Goal: Transaction & Acquisition: Purchase product/service

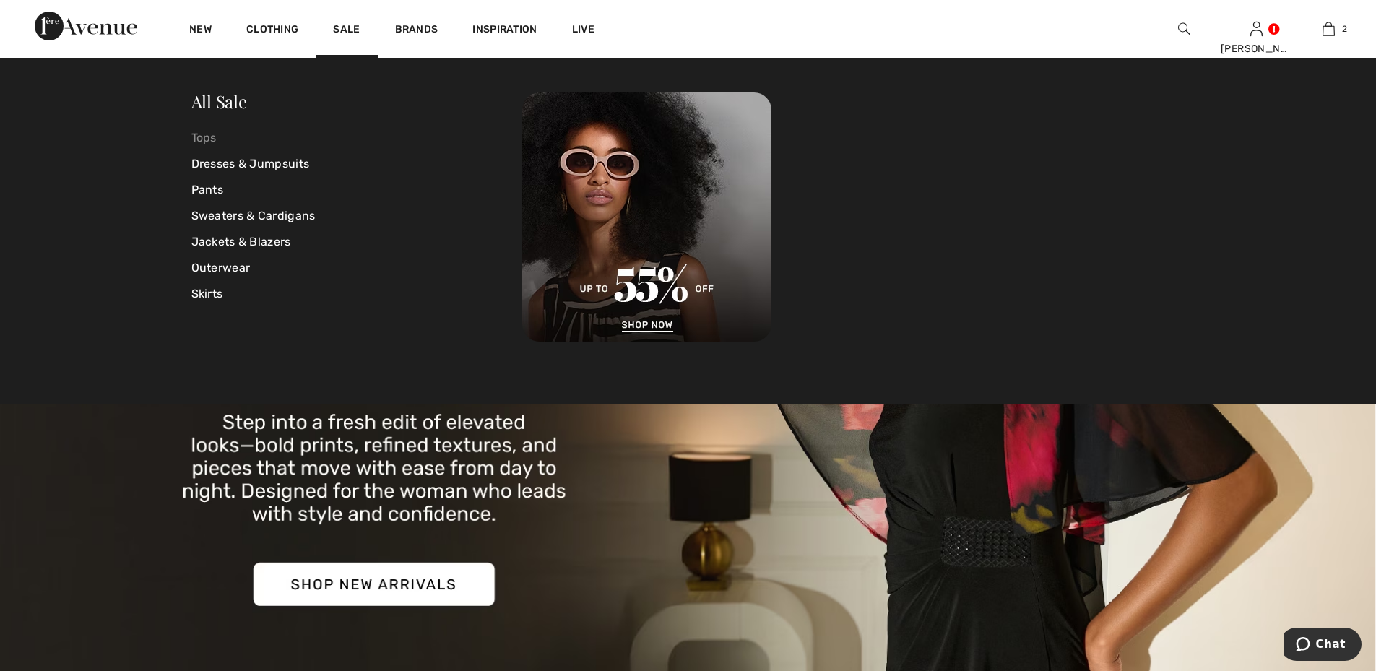
click at [198, 137] on link "Tops" at bounding box center [357, 138] width 332 height 26
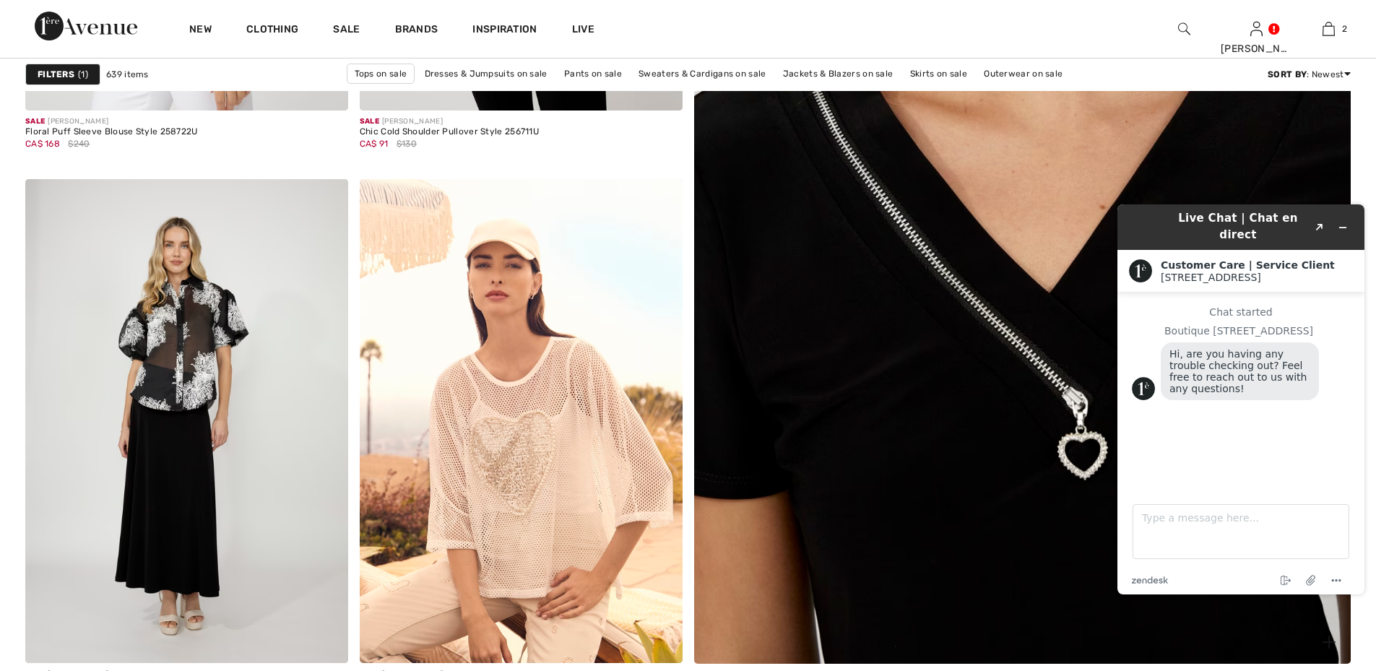
scroll to position [650, 0]
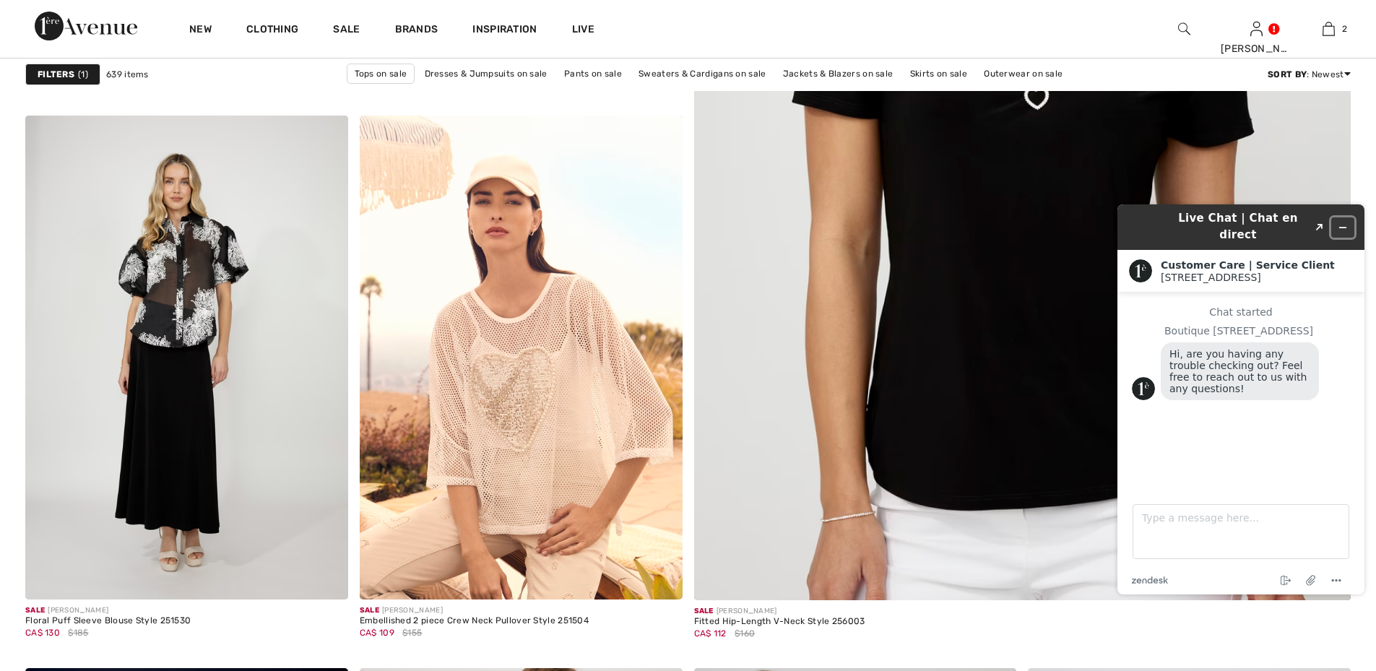
click at [1342, 223] on icon "Minimize widget" at bounding box center [1343, 228] width 10 height 10
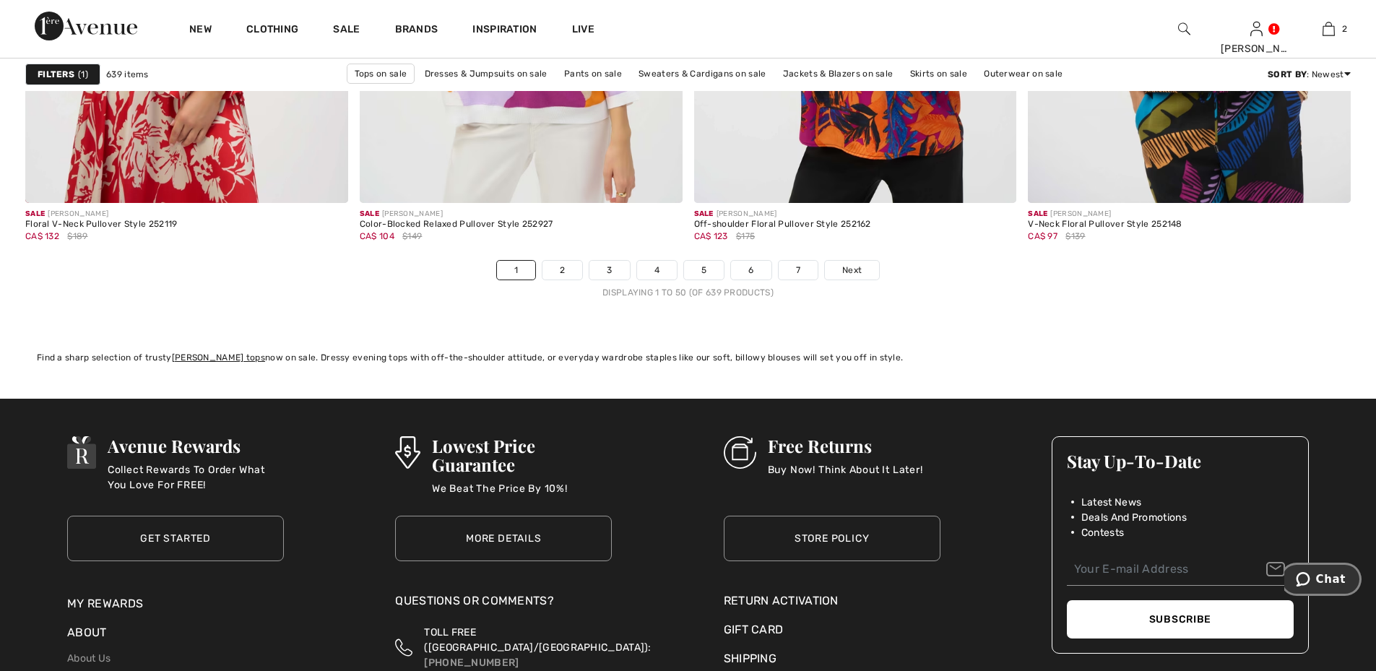
scroll to position [8309, 0]
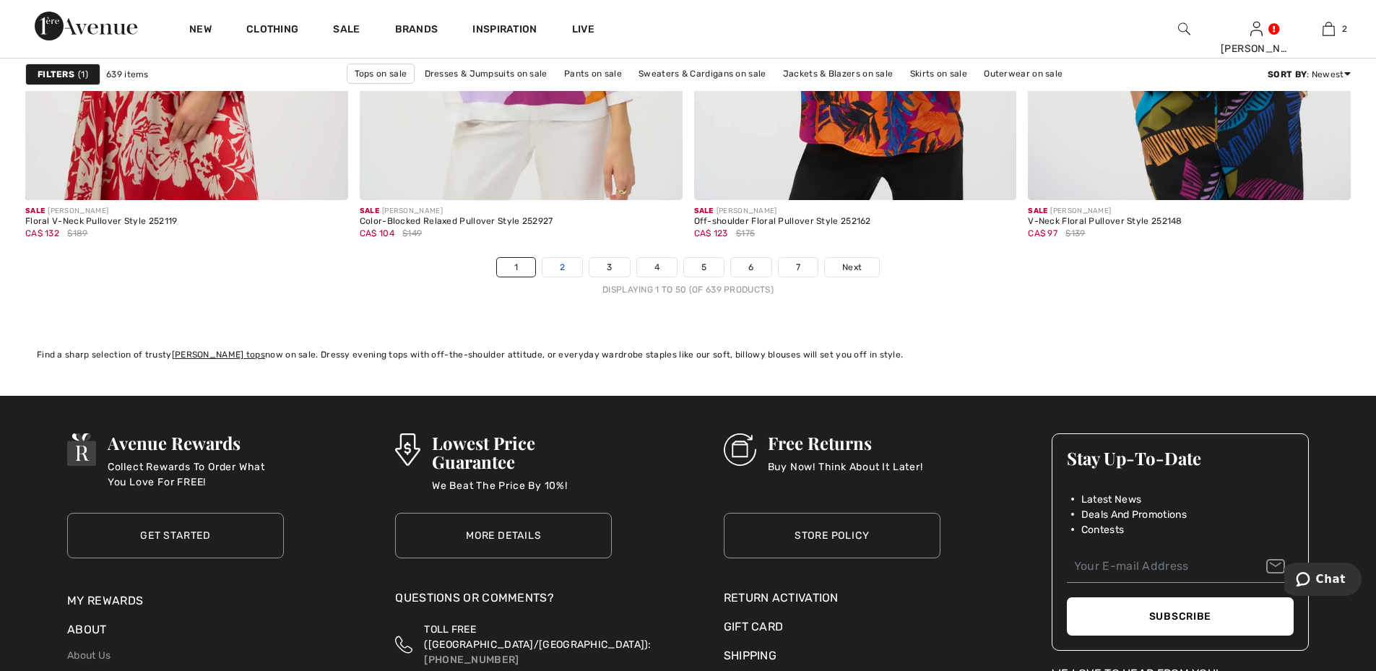
click at [576, 264] on link "2" at bounding box center [563, 267] width 40 height 19
click at [561, 266] on link "2" at bounding box center [563, 267] width 40 height 19
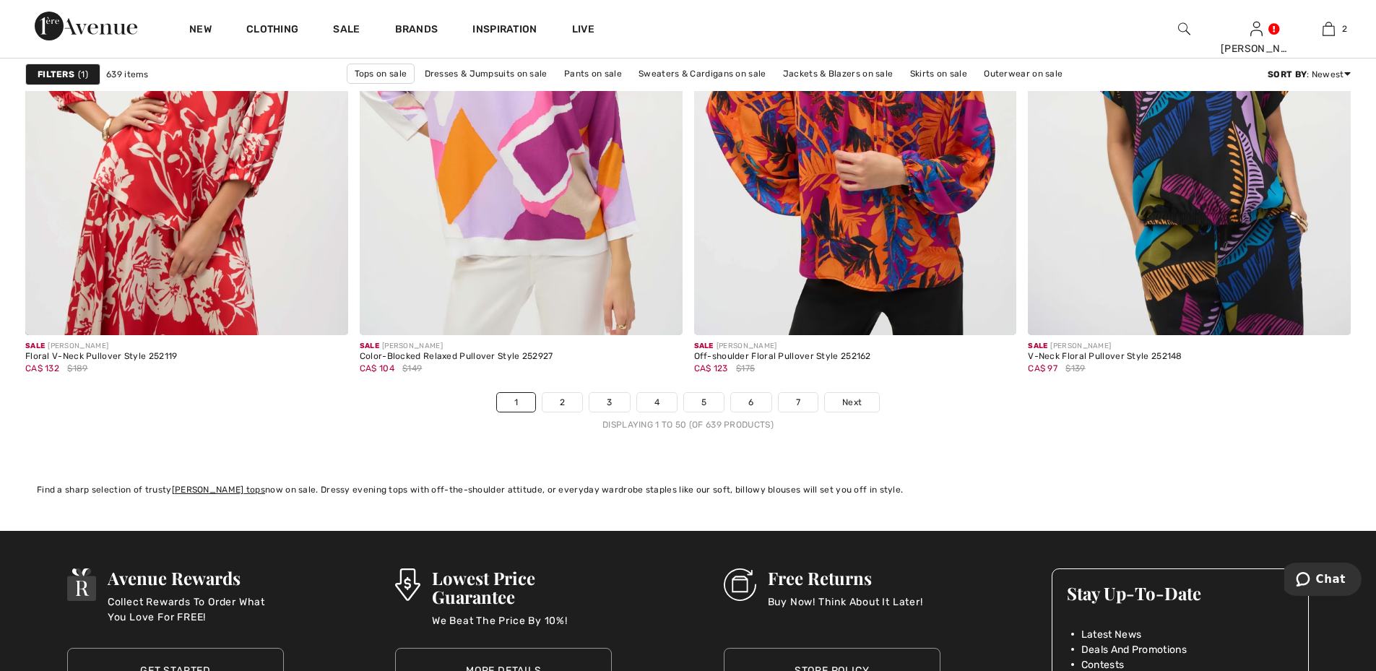
scroll to position [8164, 0]
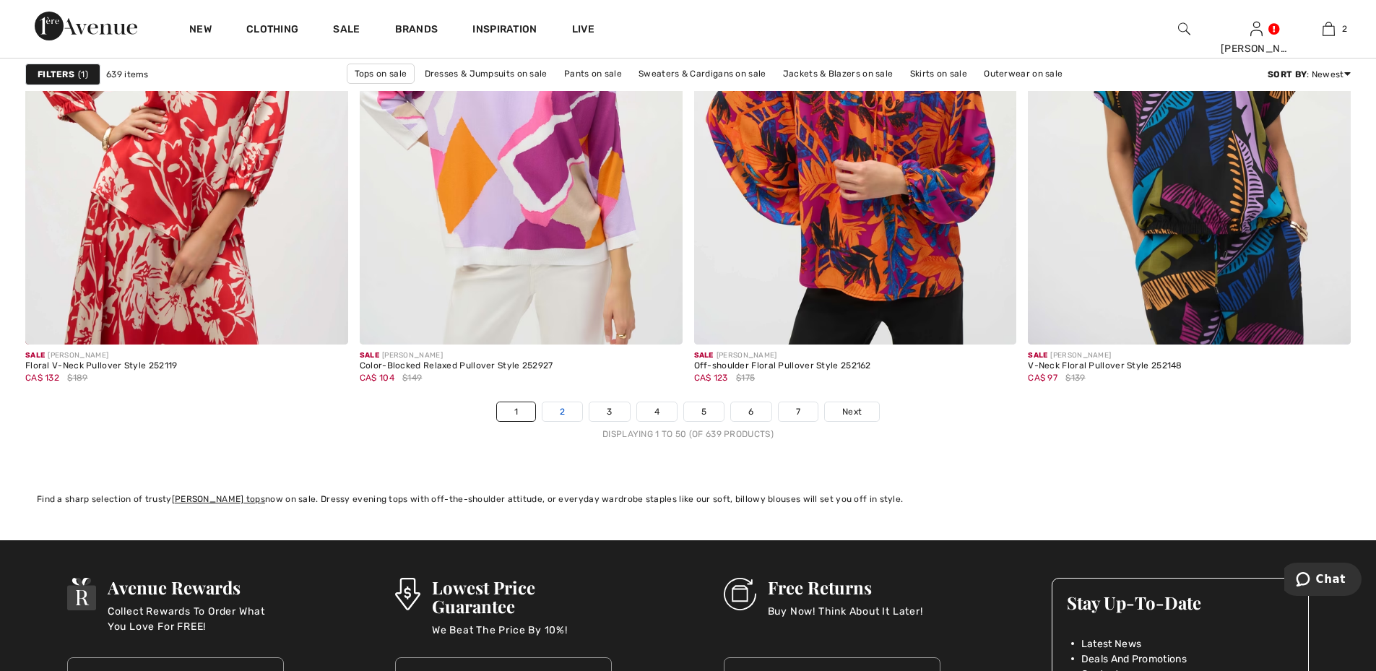
click at [558, 409] on link "2" at bounding box center [563, 411] width 40 height 19
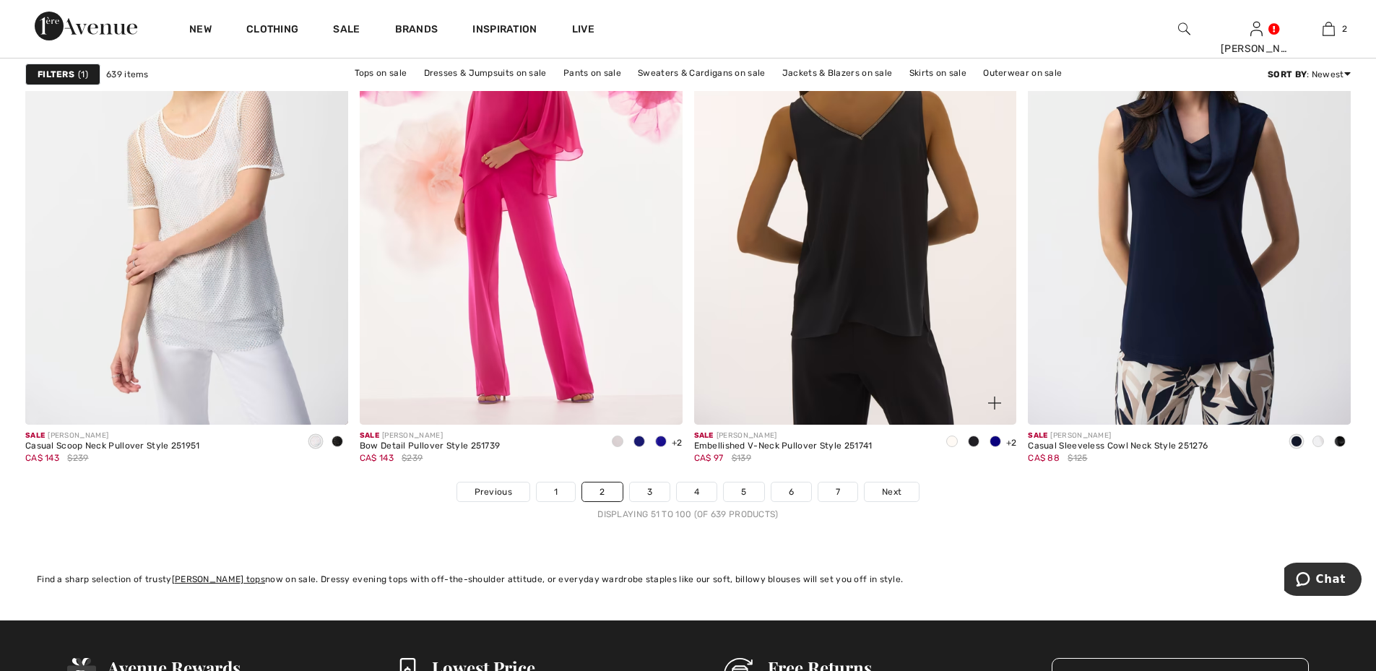
scroll to position [8164, 0]
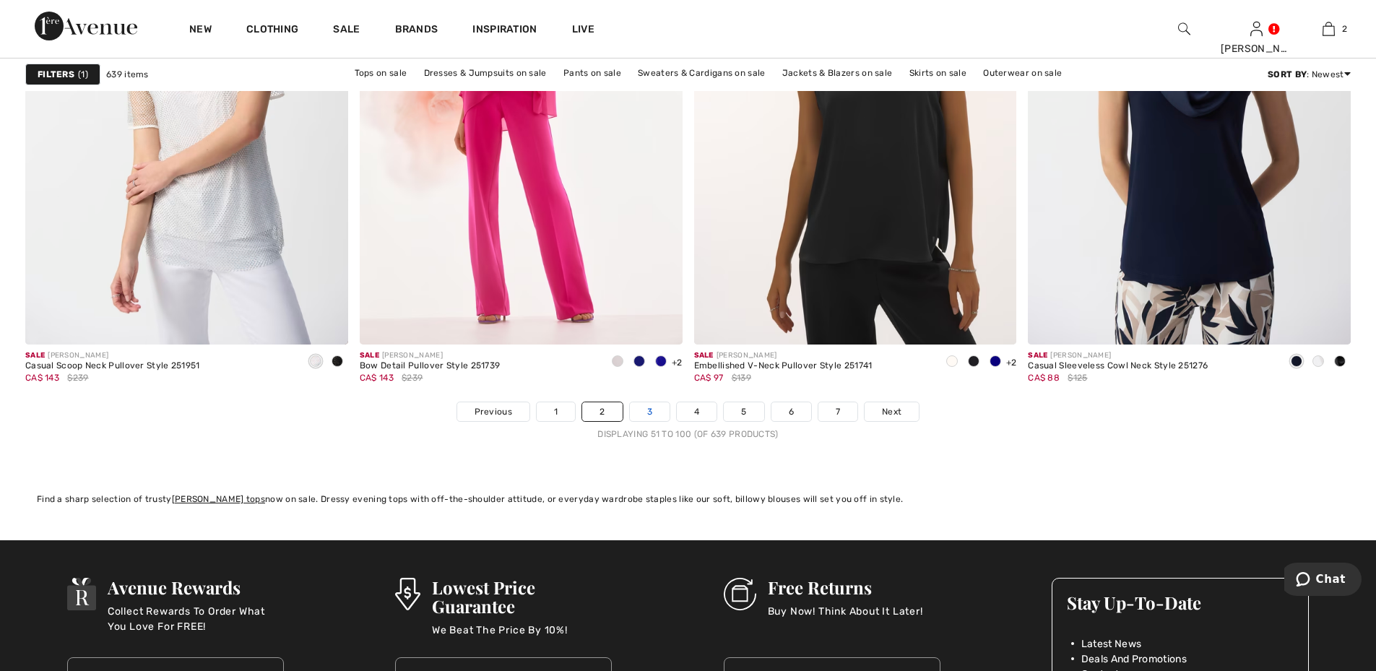
click at [636, 410] on link "3" at bounding box center [650, 411] width 40 height 19
click at [652, 405] on link "3" at bounding box center [650, 411] width 40 height 19
click at [642, 416] on link "3" at bounding box center [650, 411] width 40 height 19
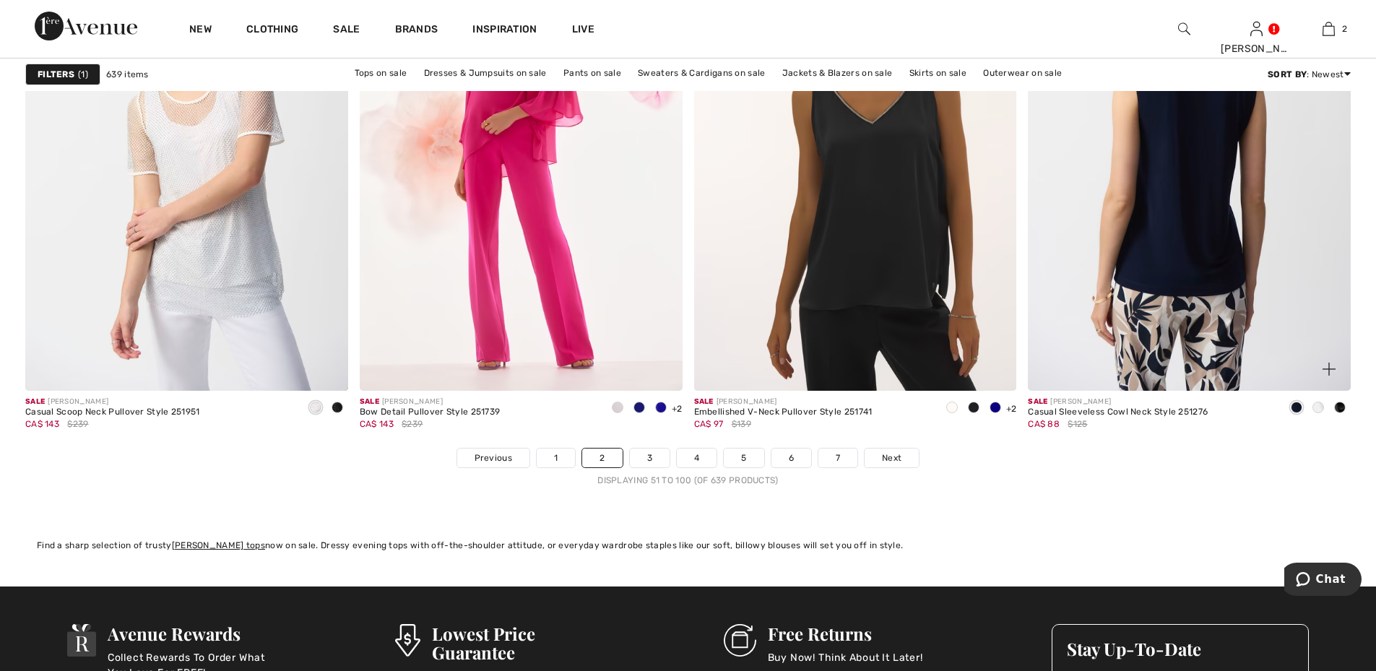
scroll to position [8092, 0]
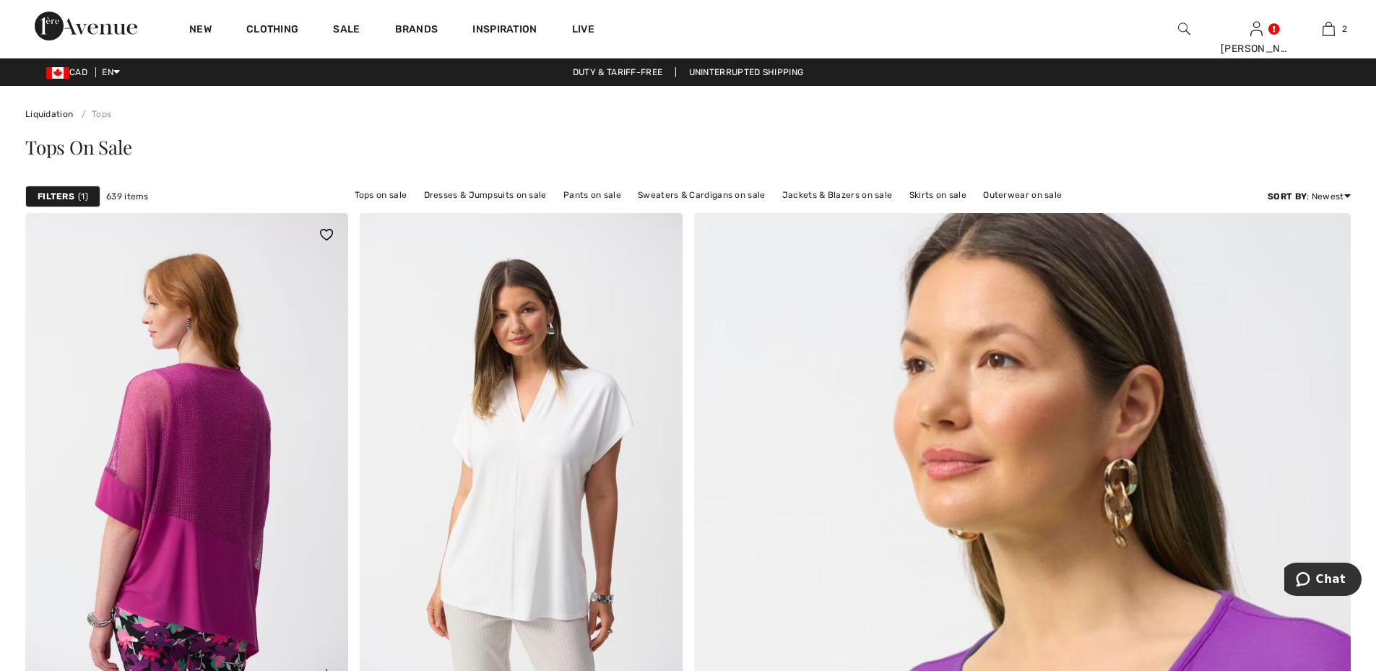
click at [186, 368] on img at bounding box center [186, 455] width 323 height 484
click at [231, 419] on img at bounding box center [186, 455] width 323 height 484
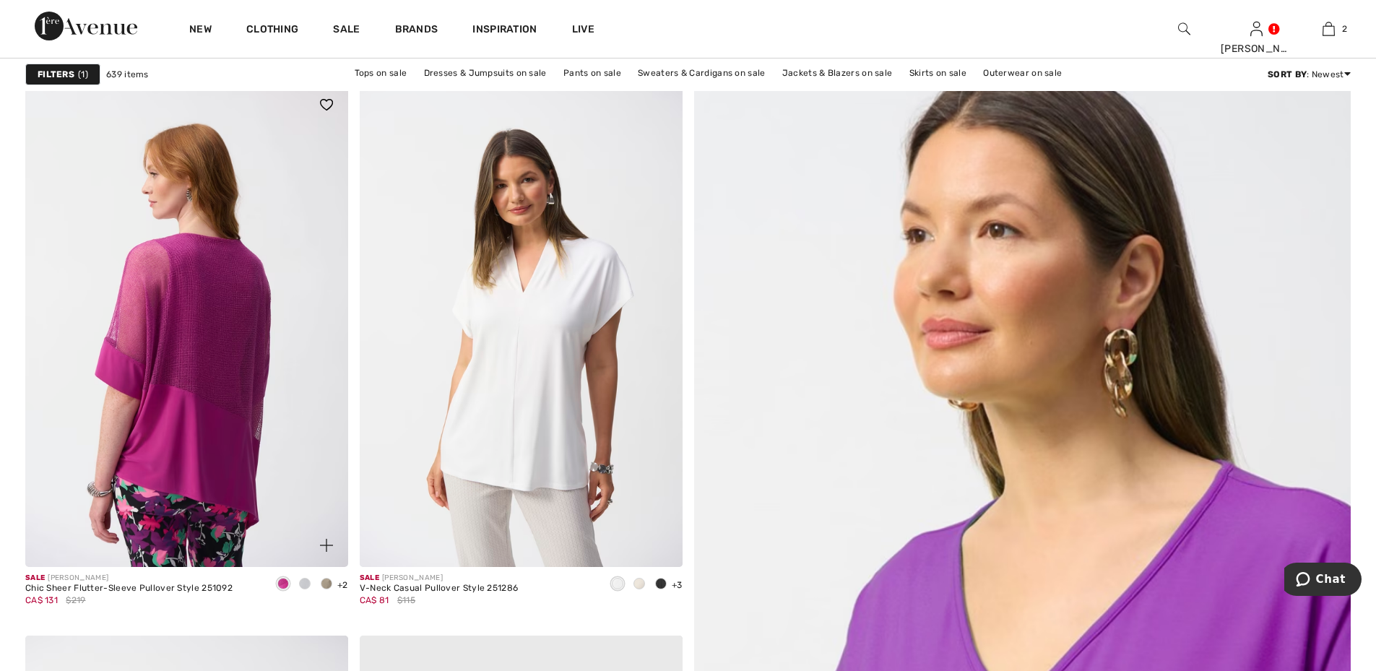
scroll to position [145, 0]
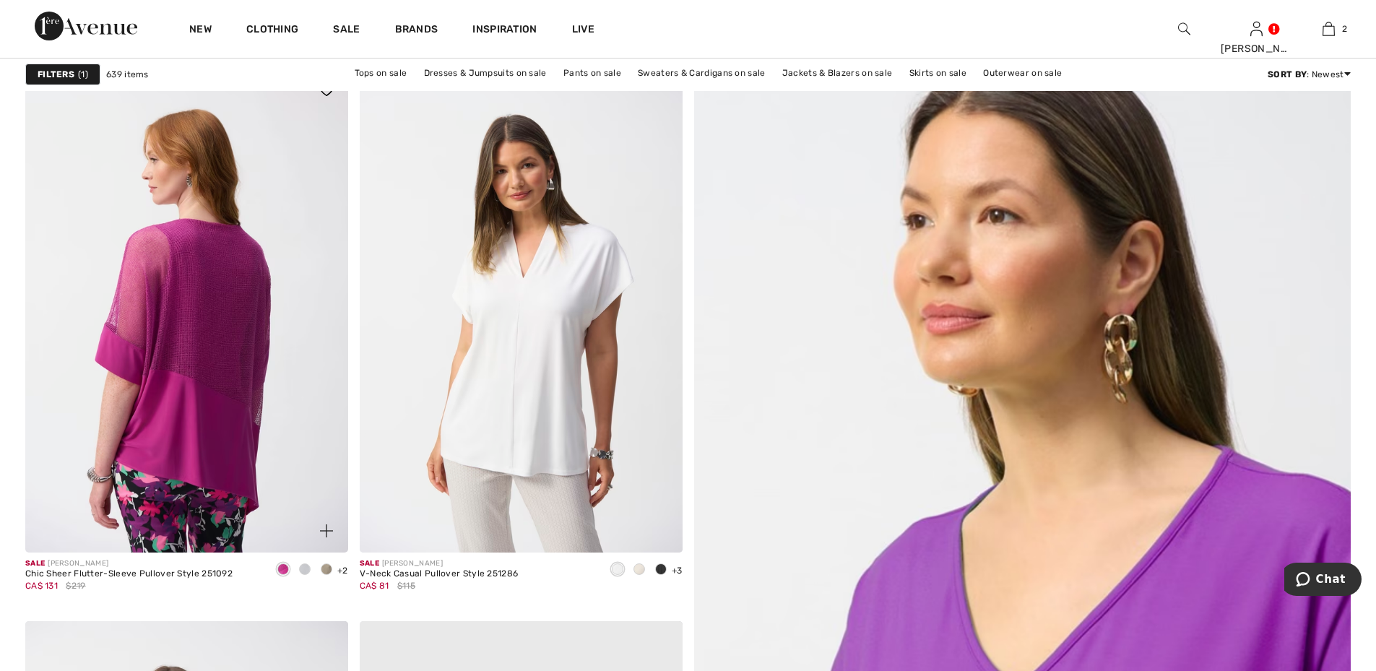
click at [163, 473] on img at bounding box center [186, 311] width 323 height 484
click at [184, 501] on img at bounding box center [186, 311] width 323 height 484
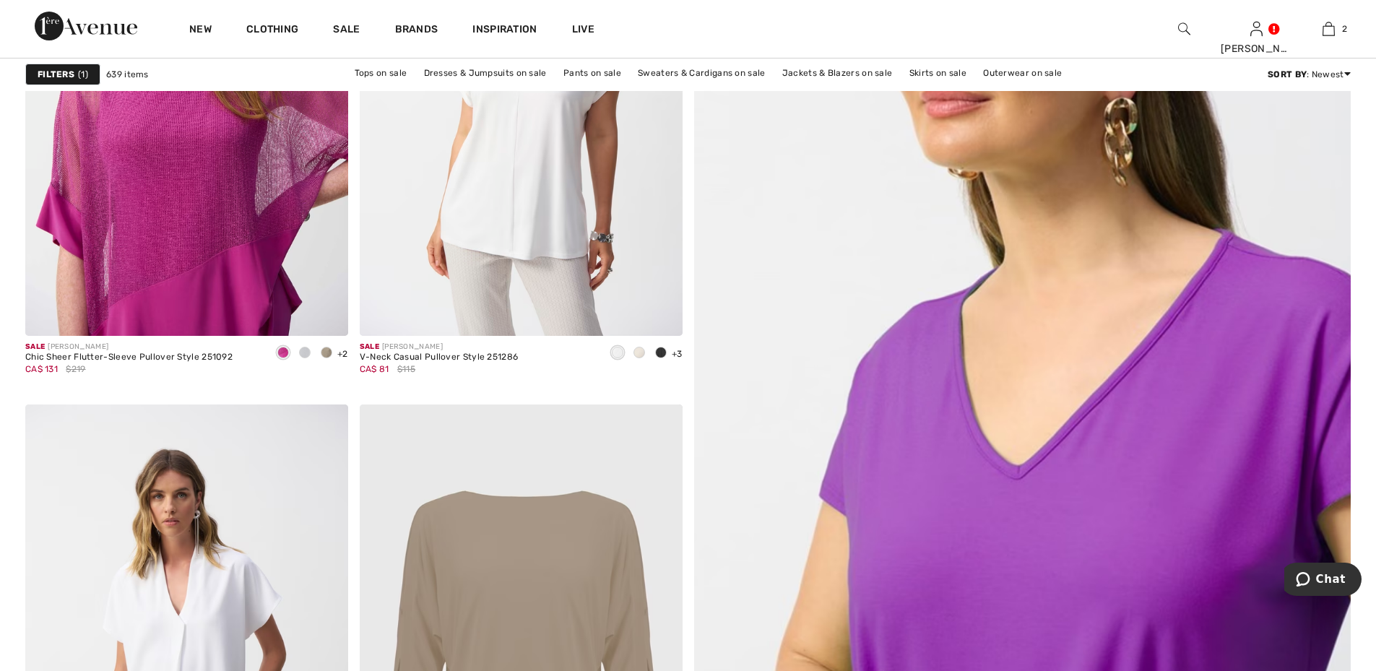
scroll to position [650, 0]
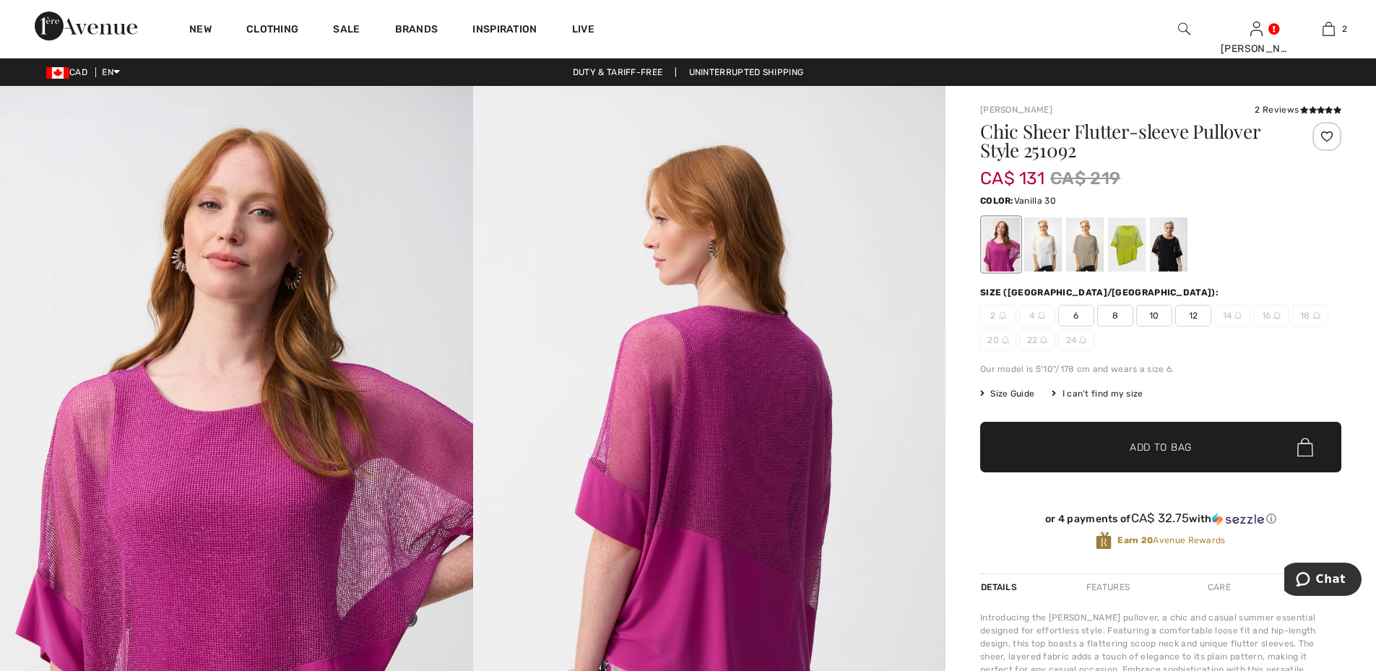
click at [1051, 237] on div at bounding box center [1044, 244] width 38 height 54
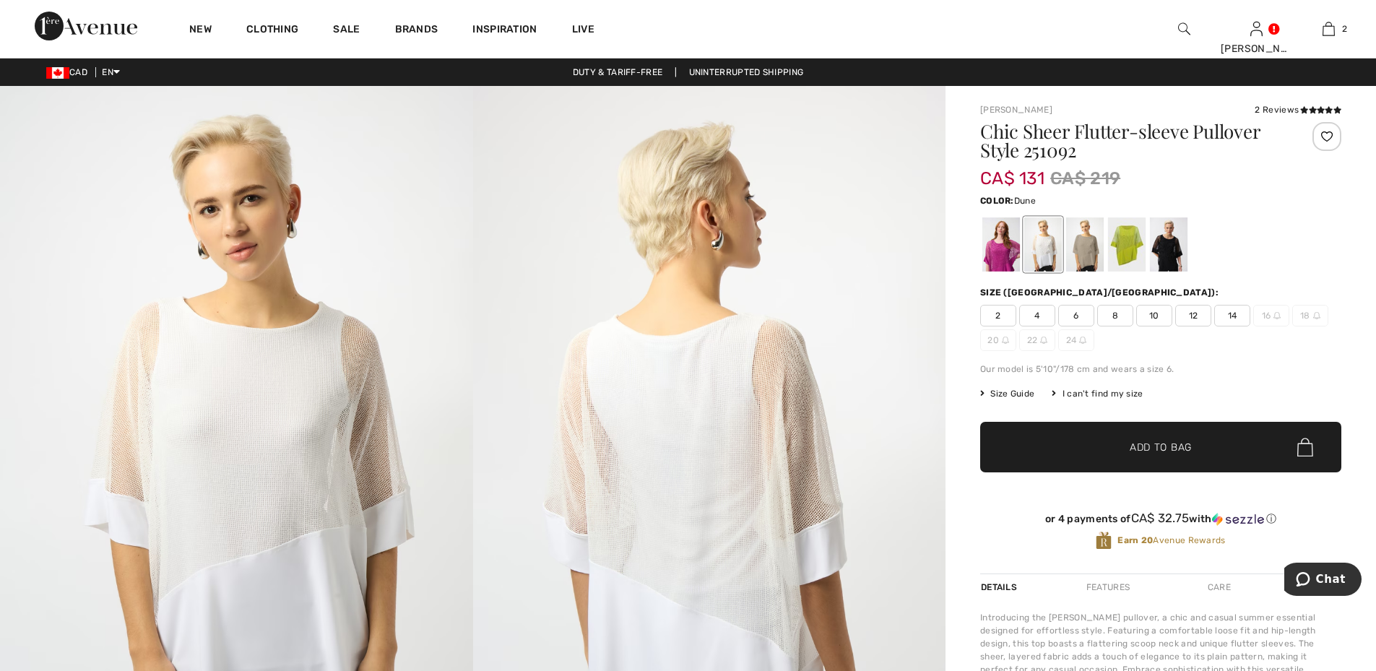
click at [1091, 238] on div at bounding box center [1085, 244] width 38 height 54
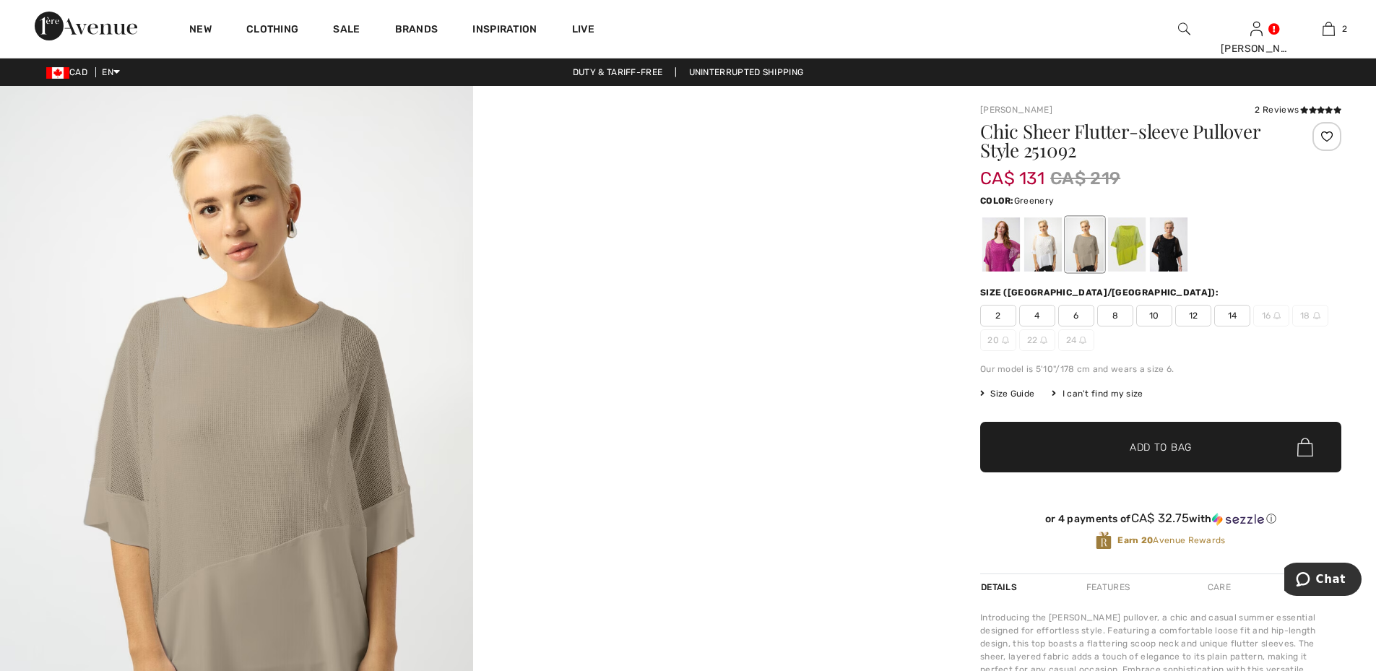
click at [1132, 236] on div at bounding box center [1127, 244] width 38 height 54
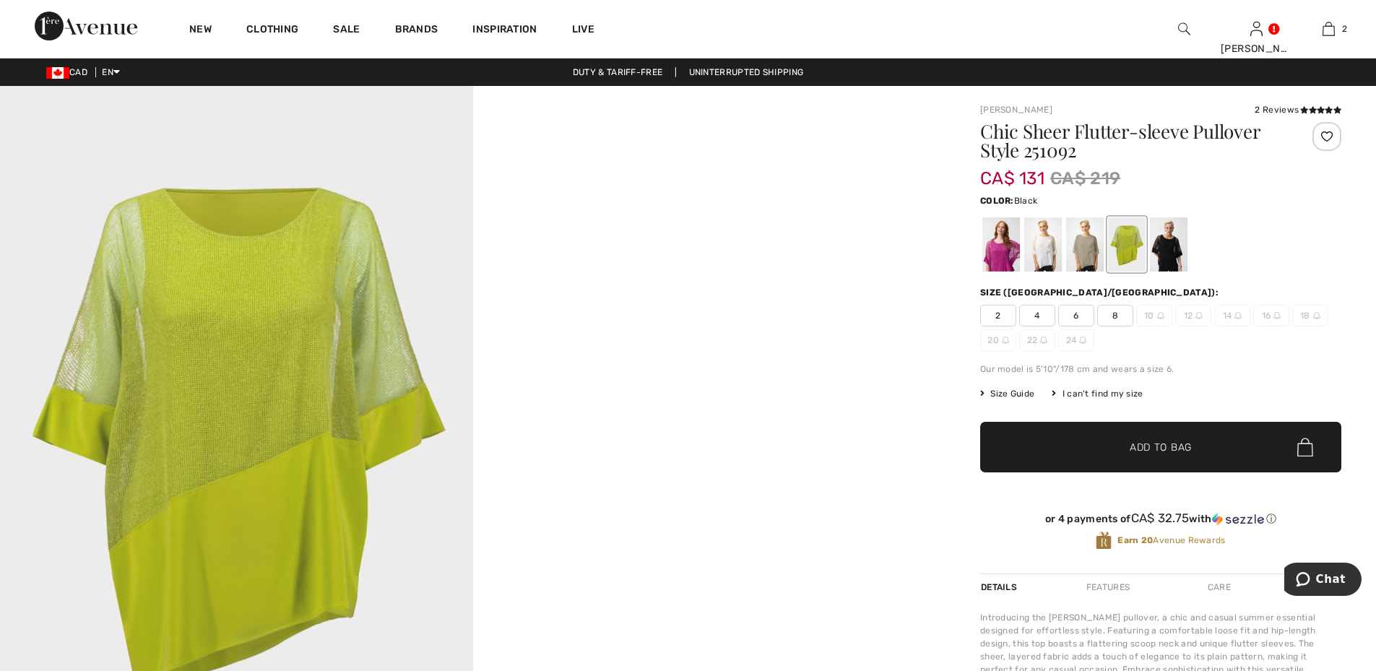
click at [1171, 239] on div at bounding box center [1169, 244] width 38 height 54
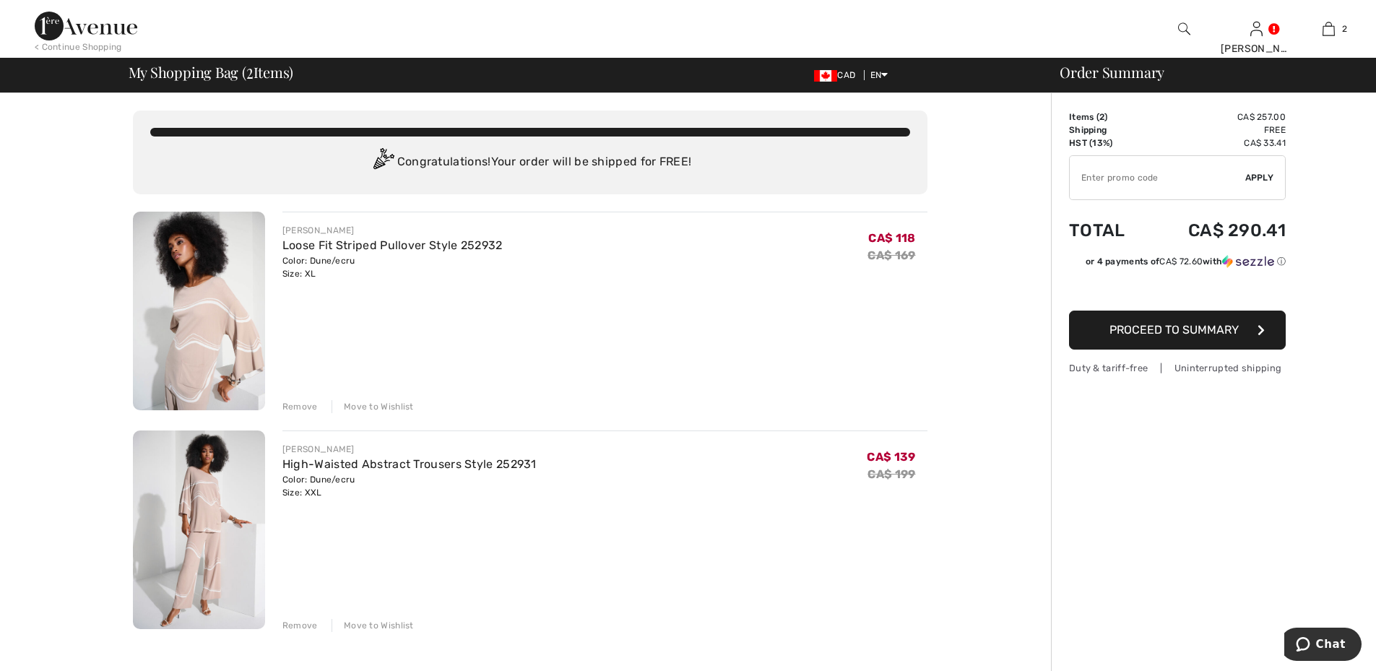
drag, startPoint x: 195, startPoint y: 1, endPoint x: 59, endPoint y: 122, distance: 181.7
click at [48, 131] on div "You are only CA$ 0.00 away from FREE SHIPPING! Continue Shopping > Congratulati…" at bounding box center [530, 664] width 1043 height 1143
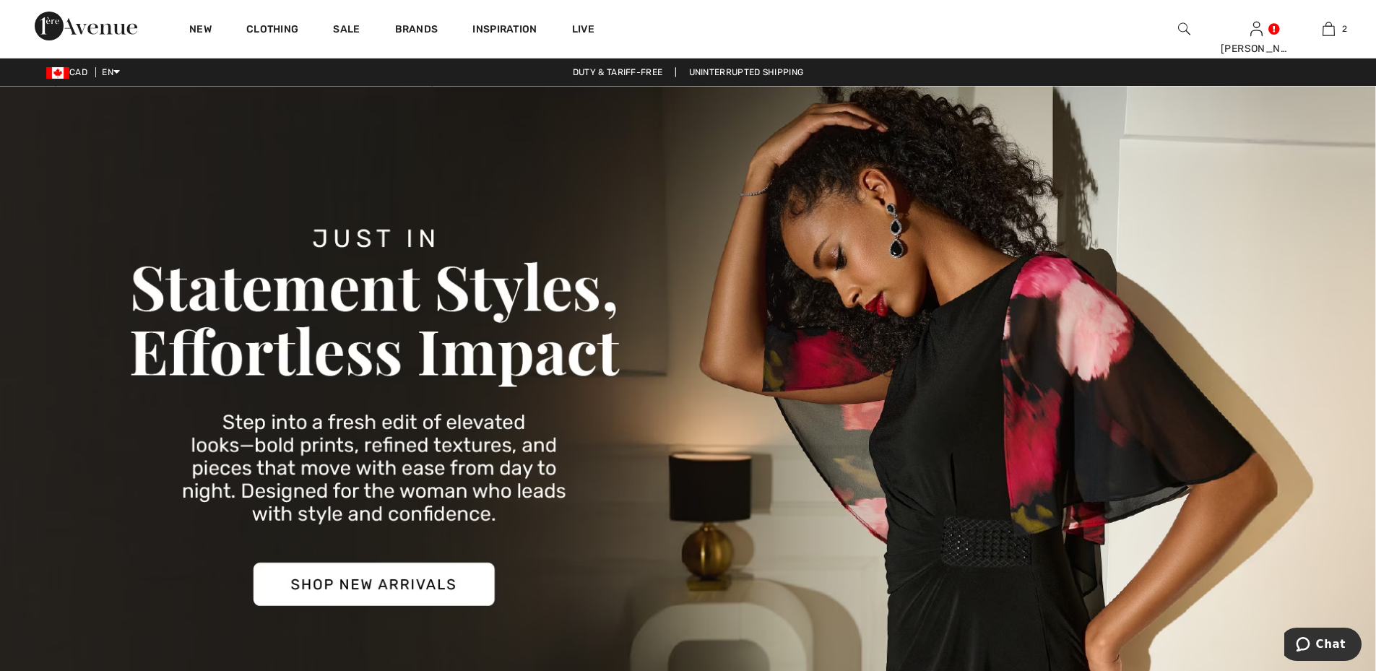
click at [1182, 25] on img at bounding box center [1184, 28] width 12 height 17
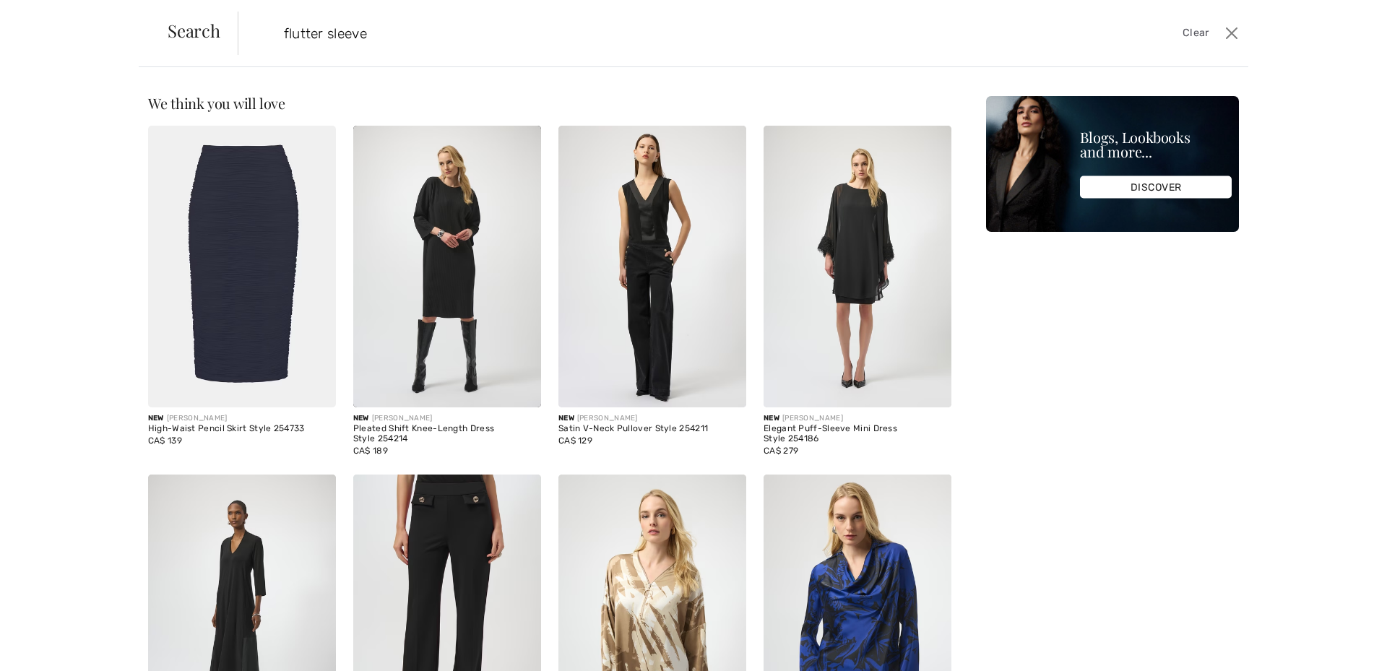
type input "flutter sleeve"
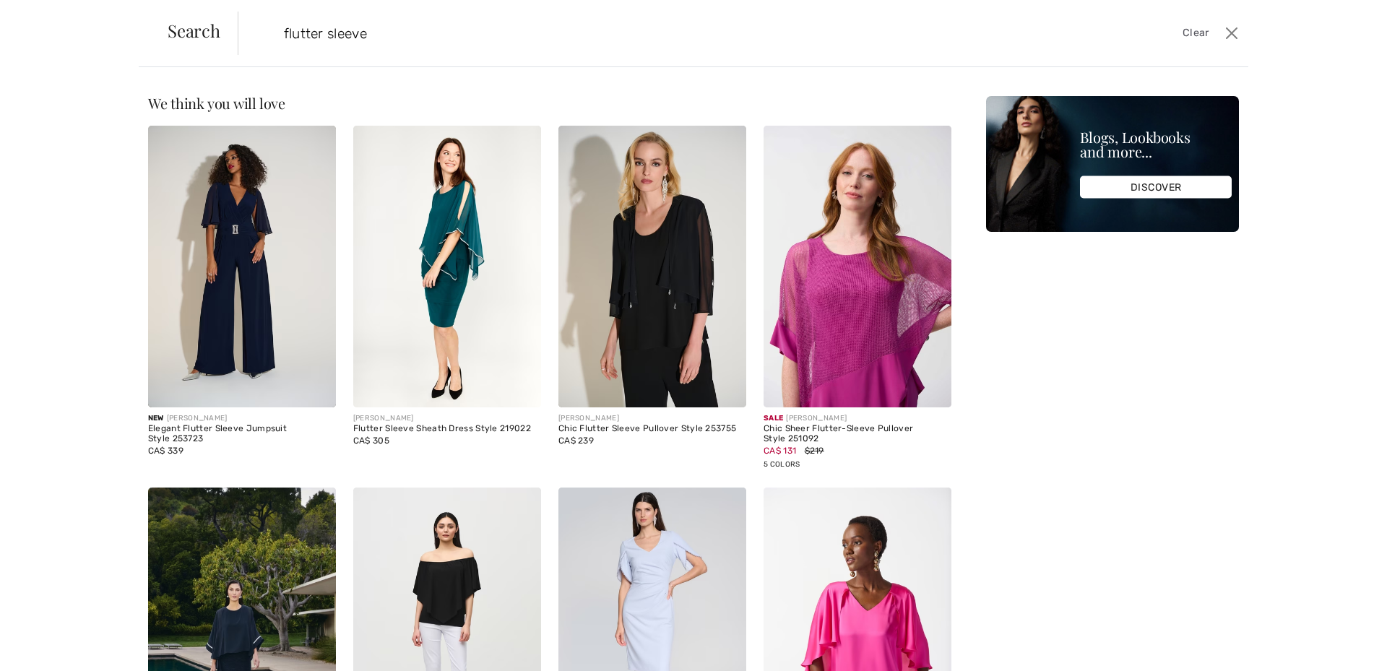
click at [863, 285] on img at bounding box center [858, 267] width 188 height 282
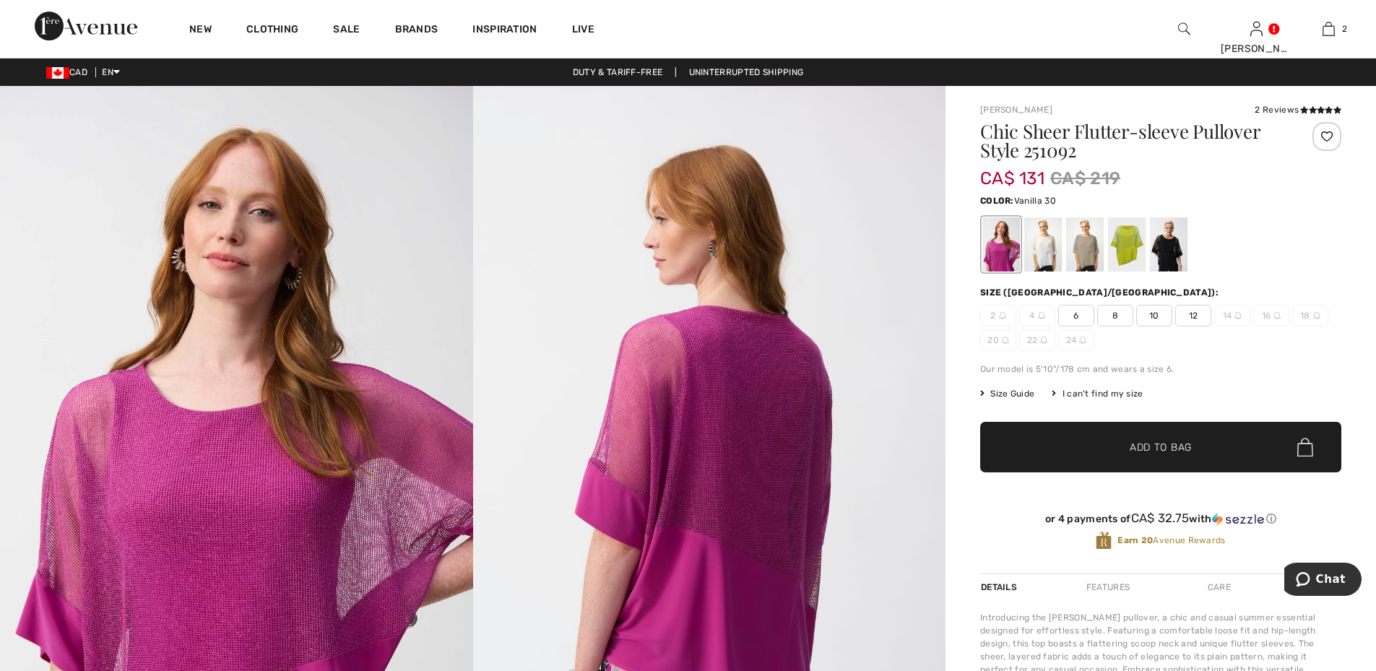
click at [1041, 246] on div at bounding box center [1044, 244] width 38 height 54
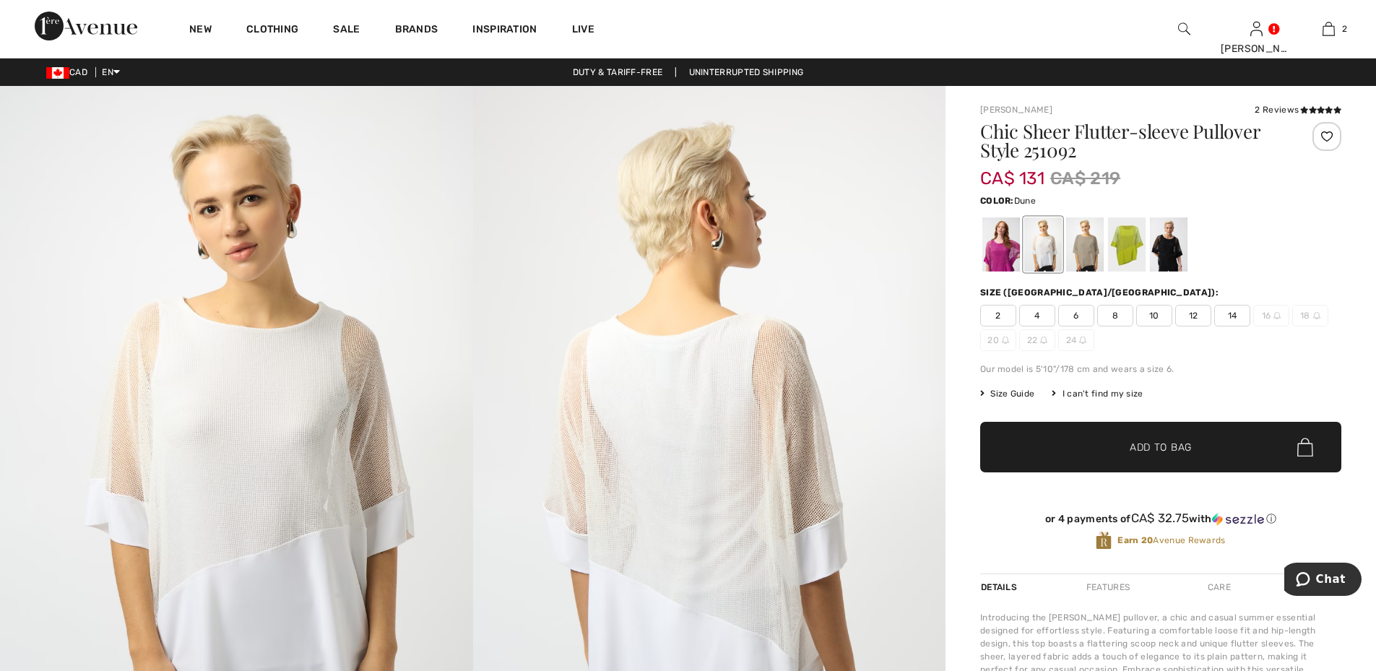
click at [1092, 261] on div at bounding box center [1085, 244] width 38 height 54
